Goal: Find specific page/section: Find specific page/section

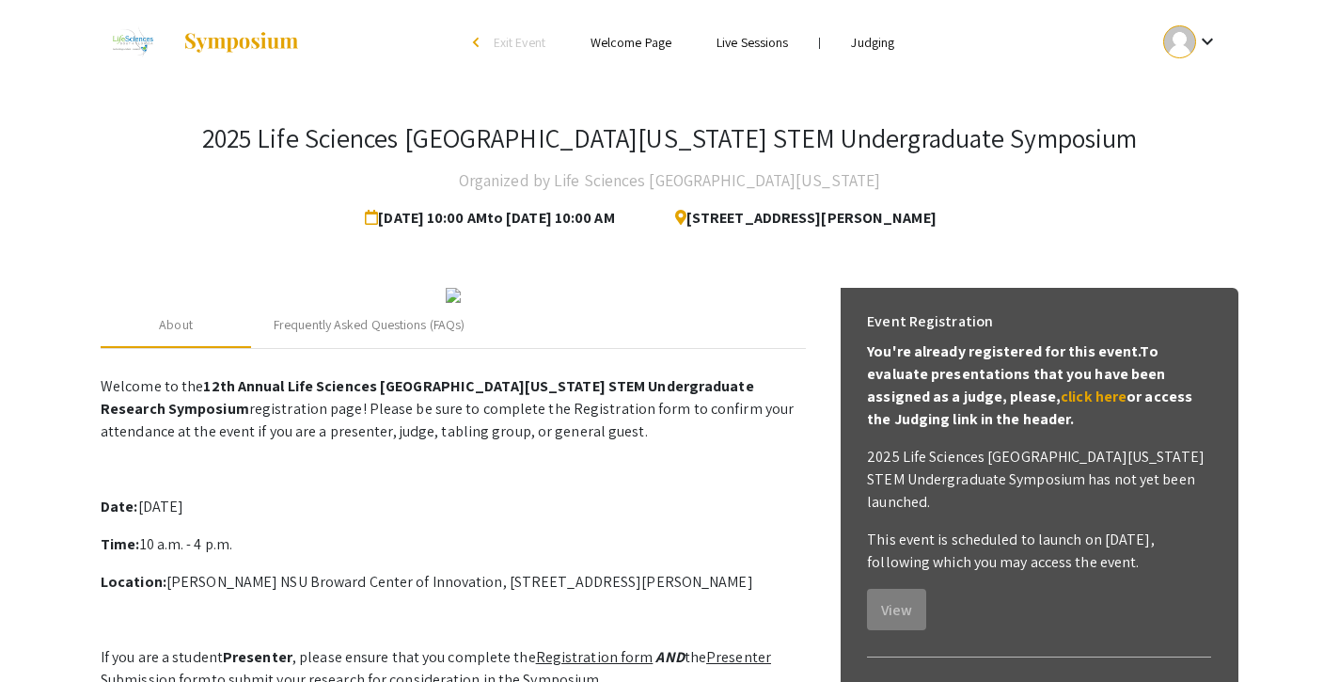
click at [867, 40] on link "Judging" at bounding box center [872, 42] width 43 height 17
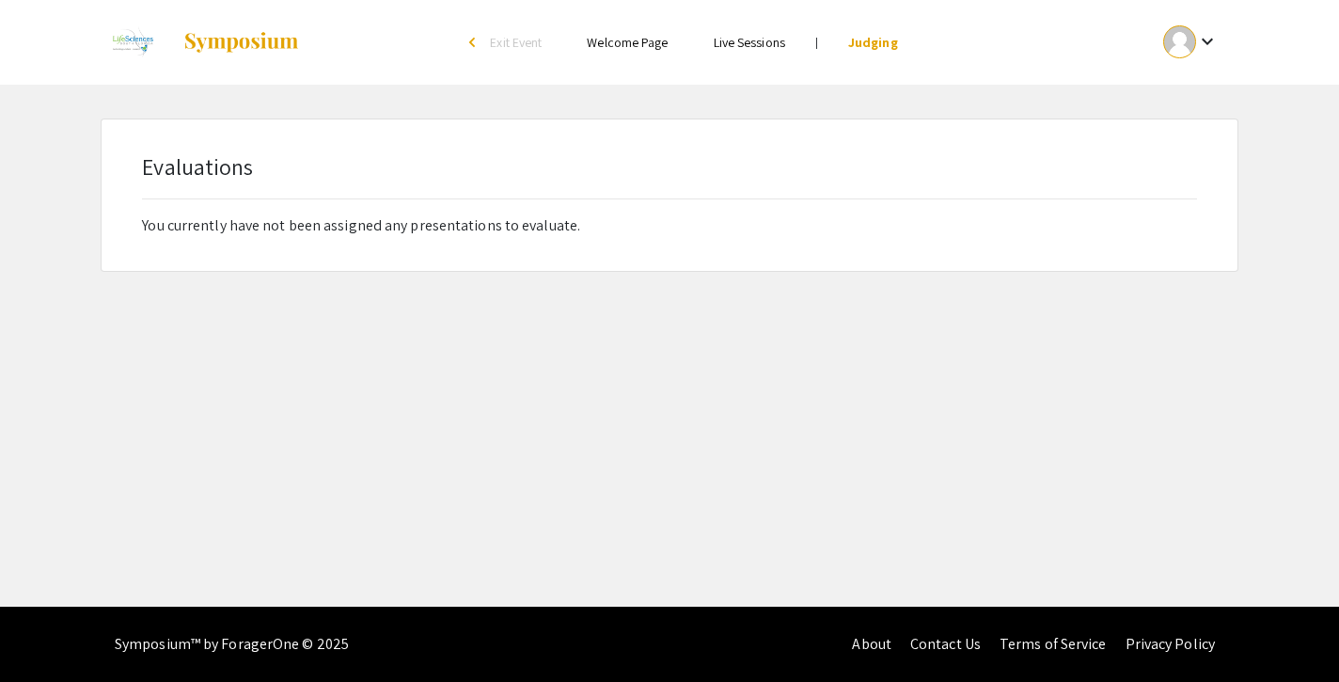
click at [1201, 40] on mat-icon "keyboard_arrow_down" at bounding box center [1207, 41] width 23 height 23
click at [960, 111] on div at bounding box center [669, 341] width 1339 height 682
click at [473, 43] on div "arrow_back_ios" at bounding box center [474, 42] width 11 height 11
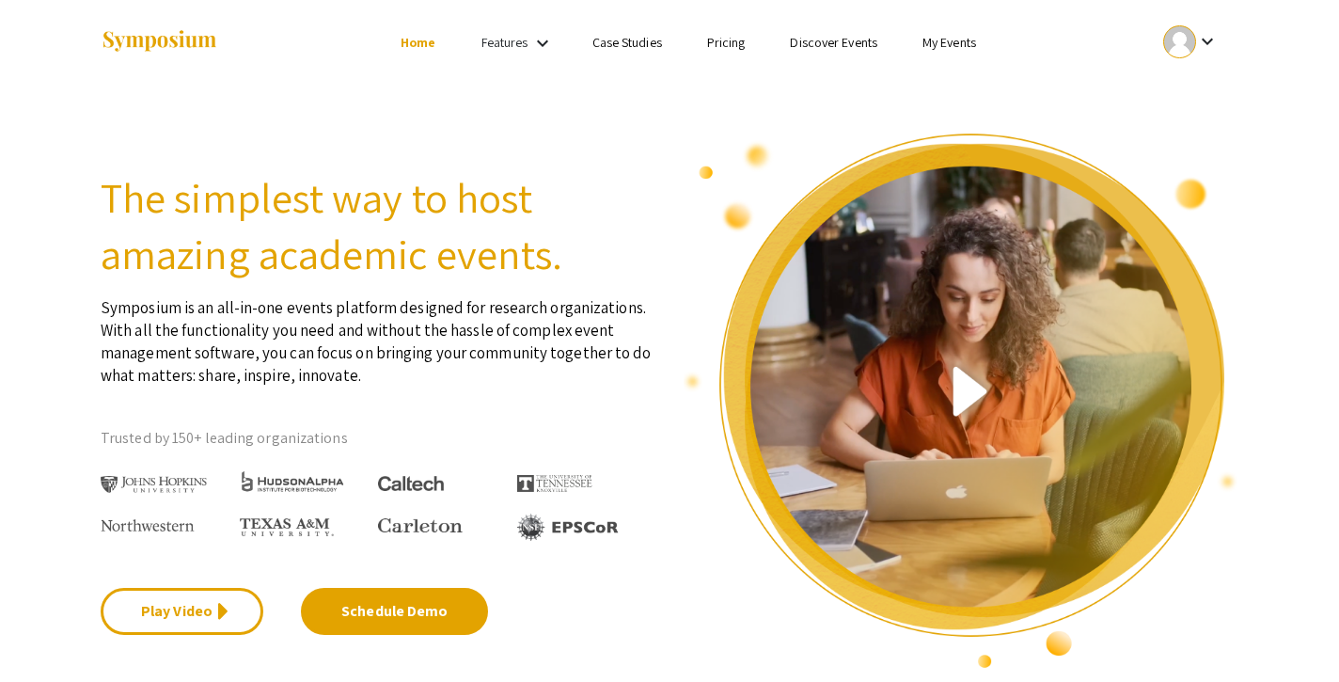
click at [950, 42] on link "My Events" at bounding box center [950, 42] width 54 height 17
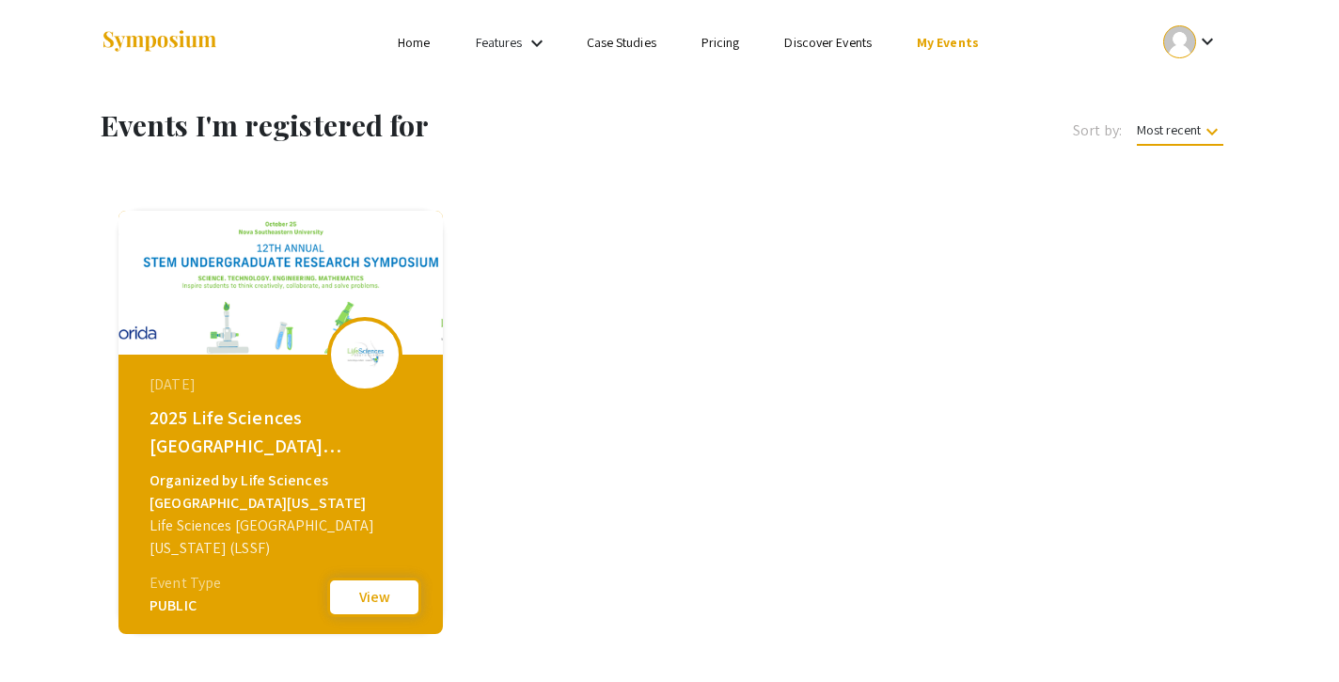
click at [388, 608] on button "View" at bounding box center [374, 597] width 94 height 40
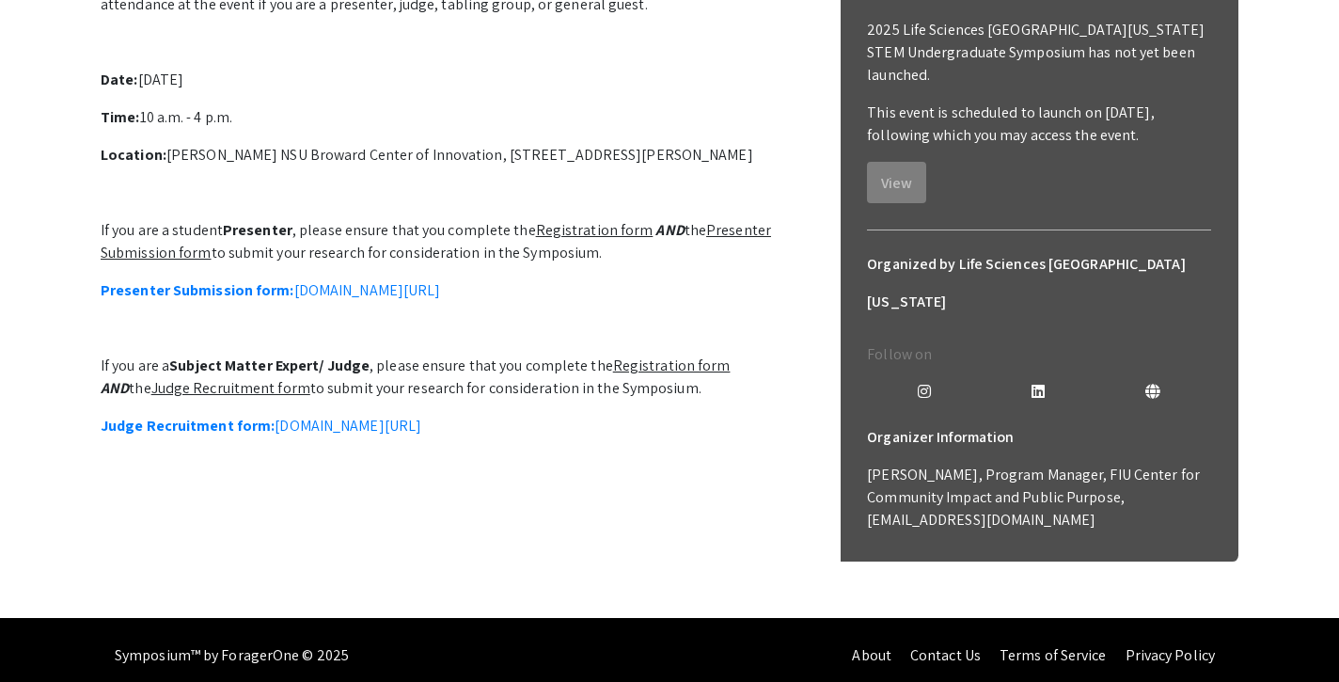
scroll to position [428, 0]
